Goal: Information Seeking & Learning: Learn about a topic

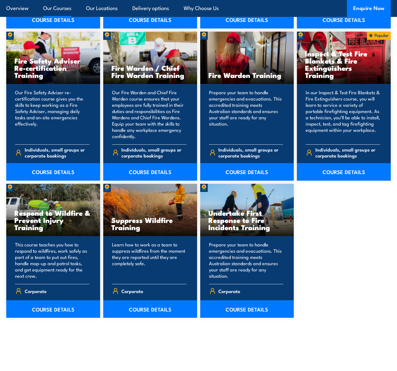
scroll to position [829, 0]
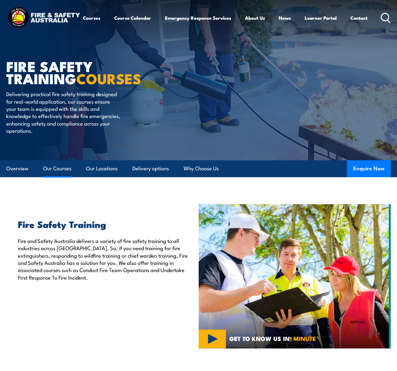
click at [65, 177] on link "Our Courses" at bounding box center [57, 168] width 28 height 17
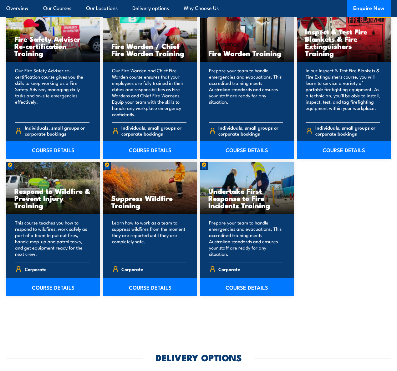
scroll to position [827, 0]
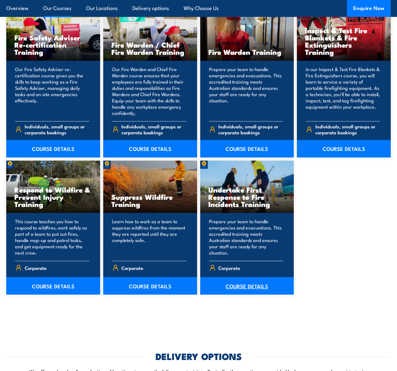
click at [237, 293] on link "COURSE DETAILS" at bounding box center [247, 286] width 94 height 18
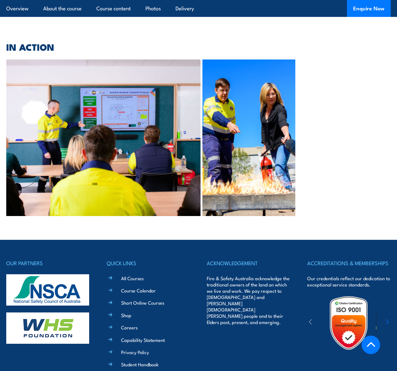
scroll to position [1284, 0]
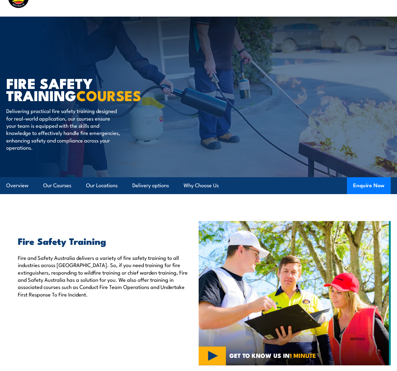
scroll to position [17, 0]
